Goal: Information Seeking & Learning: Learn about a topic

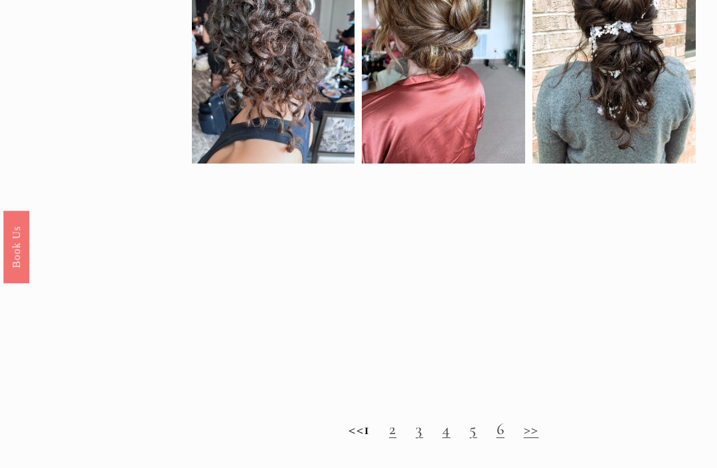
scroll to position [697, 0]
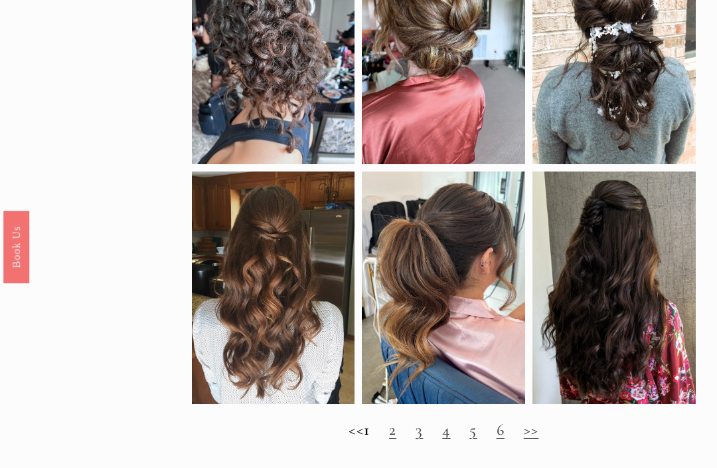
click at [396, 433] on link "2" at bounding box center [392, 429] width 7 height 20
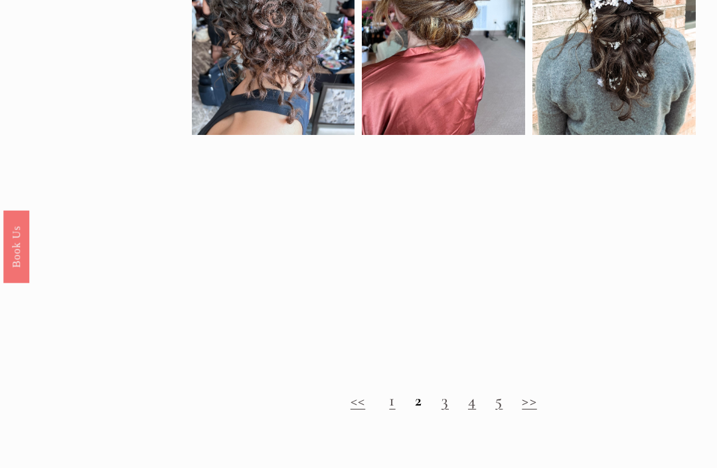
scroll to position [725, 0]
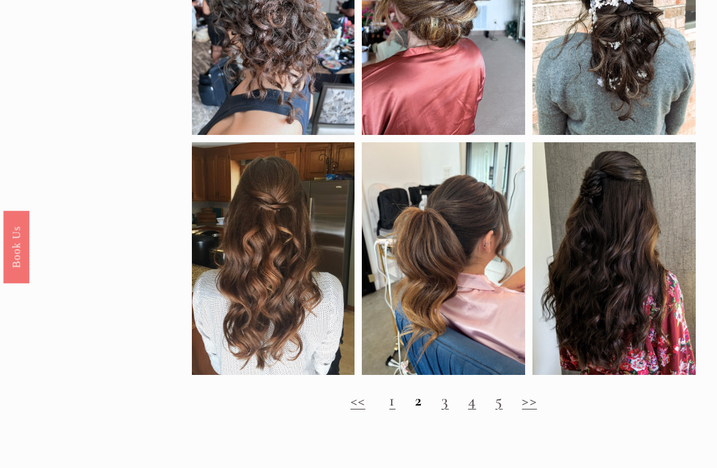
click at [442, 408] on link "3" at bounding box center [445, 400] width 7 height 20
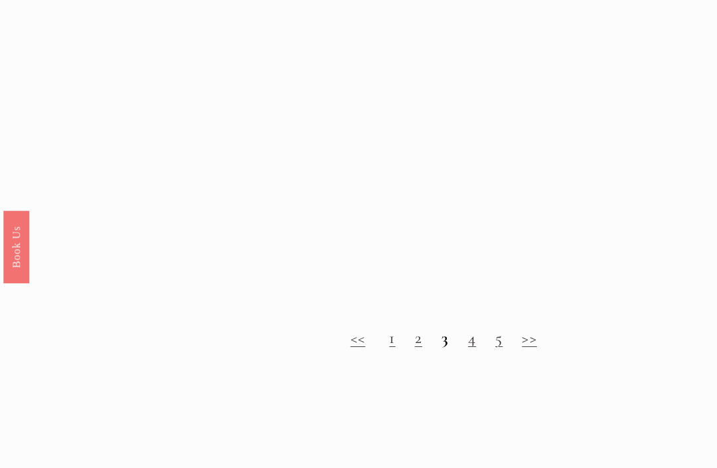
scroll to position [983, 0]
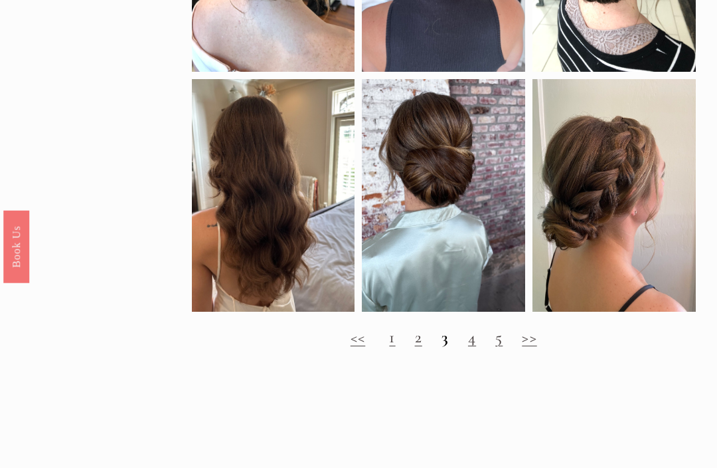
click at [472, 344] on link "4" at bounding box center [472, 337] width 8 height 20
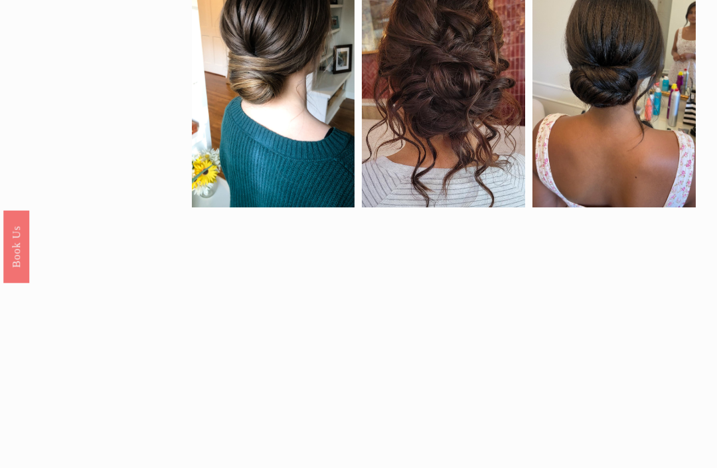
scroll to position [674, 0]
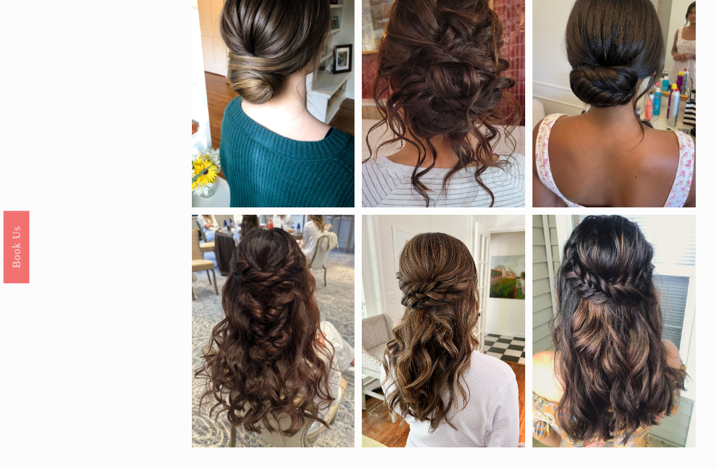
click at [495, 467] on link "5" at bounding box center [498, 472] width 7 height 20
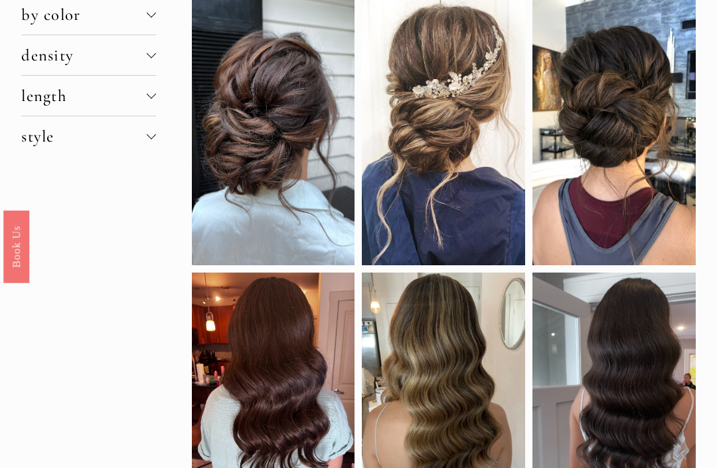
scroll to position [0, 0]
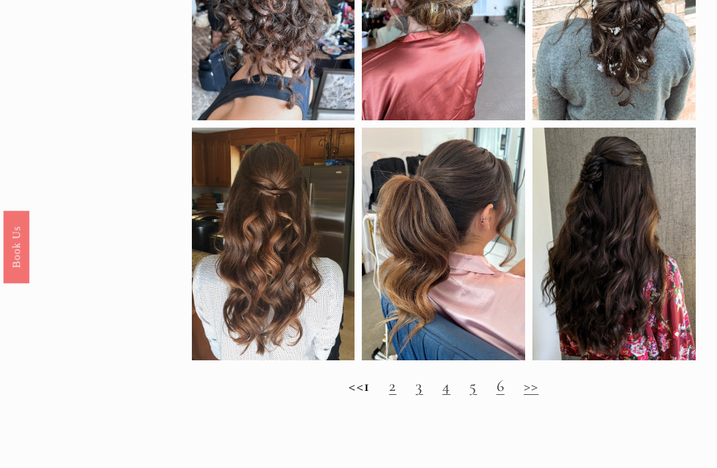
click at [438, 250] on div at bounding box center [443, 244] width 163 height 232
click at [387, 159] on div at bounding box center [443, 244] width 163 height 232
click at [392, 143] on link "Save" at bounding box center [391, 146] width 45 height 19
